Goal: Task Accomplishment & Management: Manage account settings

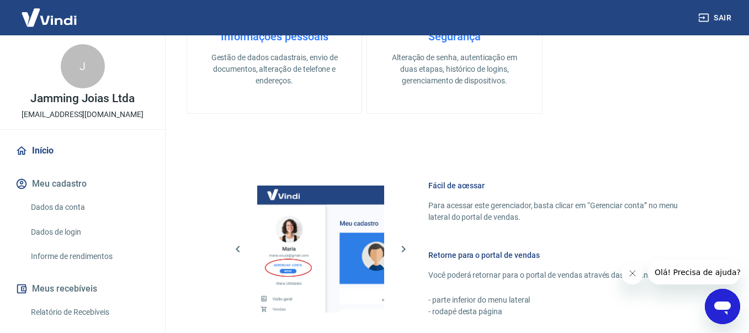
scroll to position [562, 0]
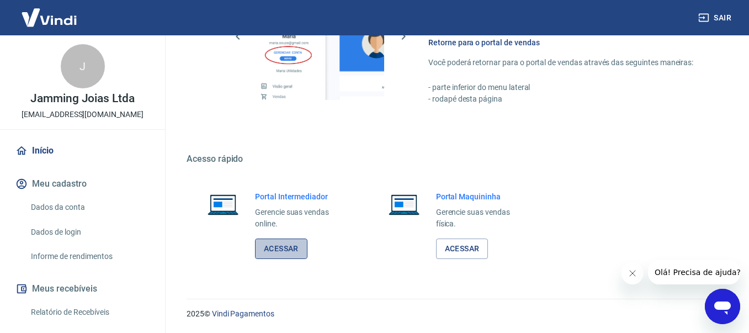
click at [278, 243] on link "Acessar" at bounding box center [281, 249] width 52 height 20
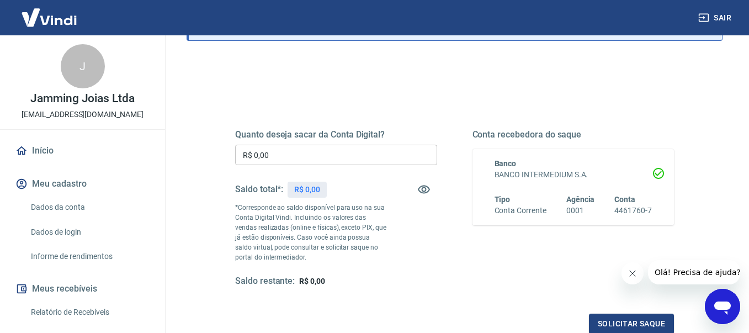
scroll to position [19, 0]
